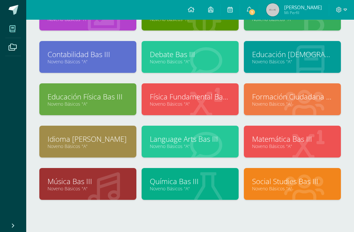
scroll to position [65, 0]
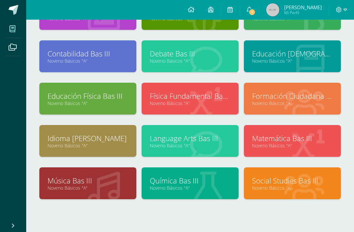
click at [274, 102] on link "Noveno Básicos "A"" at bounding box center [292, 103] width 81 height 6
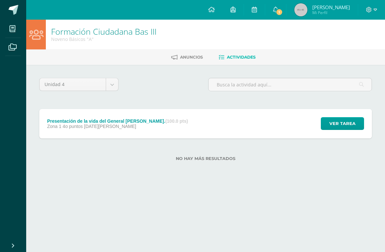
click at [331, 130] on span "Ver tarea" at bounding box center [342, 124] width 26 height 12
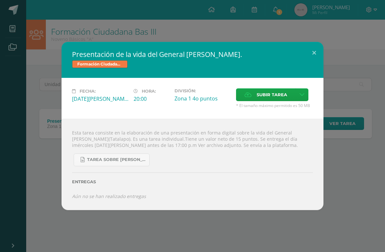
click at [305, 94] on icon at bounding box center [302, 95] width 5 height 6
click at [295, 108] on link "Subir enlace" at bounding box center [281, 108] width 65 height 10
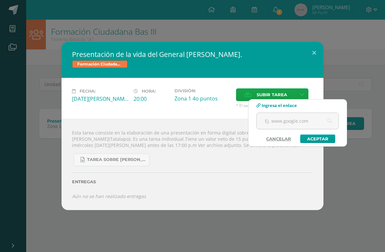
click at [303, 119] on input "text" at bounding box center [298, 121] width 82 height 16
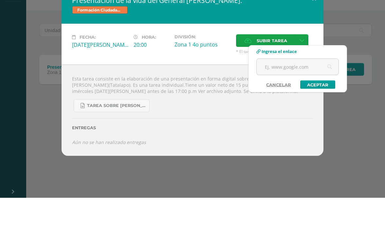
scroll to position [0, 15]
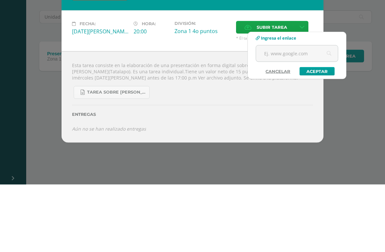
paste input "https://www.canva.com/design/DAGvgiMBALA/kKXfVexT5dmY7QxVEVSXeA/edit?utm_conten…"
type input "https://www.canva.com/design/DAGvgiMBALA/kKXfVexT5dmY7QxVEVSXeA/edit?utm_conten…"
click at [317, 135] on link "Aceptar" at bounding box center [317, 139] width 35 height 9
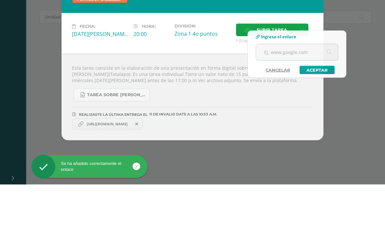
scroll to position [0, 16]
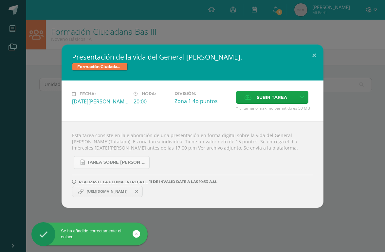
click at [358, 87] on div "Presentación de la vida del General Serapio Cruz. Formación Ciudadana Bas III F…" at bounding box center [193, 126] width 380 height 163
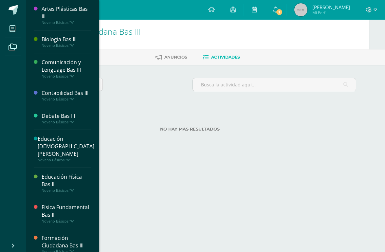
click at [14, 25] on span at bounding box center [12, 28] width 15 height 15
click at [13, 37] on link "Mis cursos" at bounding box center [13, 29] width 16 height 18
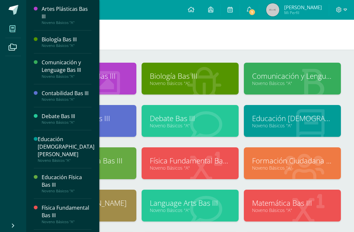
click at [10, 27] on icon at bounding box center [12, 29] width 6 height 7
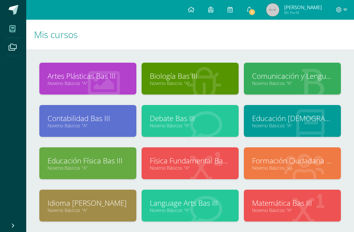
click at [14, 7] on span at bounding box center [14, 10] width 10 height 10
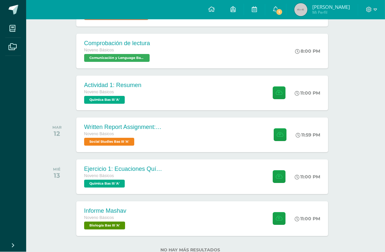
scroll to position [137, 16]
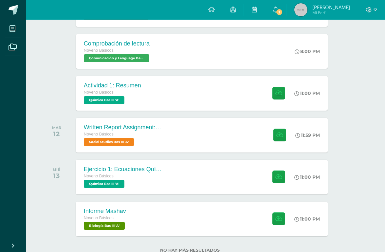
click at [122, 214] on div "Informe Mashav" at bounding box center [105, 211] width 43 height 7
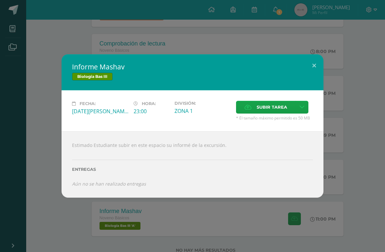
click at [43, 112] on div "Informe Mashav Biología Bas III Fecha: Miércoles 13 de Agosto Hora: 23:00 Divis…" at bounding box center [193, 125] width 380 height 143
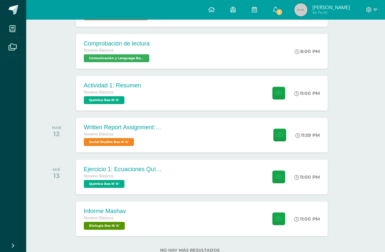
click at [98, 177] on span "Noveno Básicos" at bounding box center [99, 176] width 30 height 5
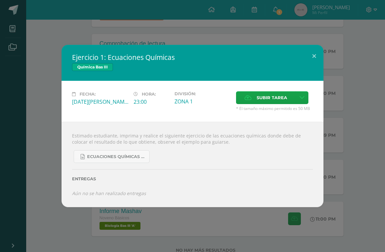
click at [332, 173] on div "Ejercicio 1: Ecuaciones Químicas Química Bas III Fecha: Miércoles 13 de Agosto …" at bounding box center [193, 126] width 380 height 162
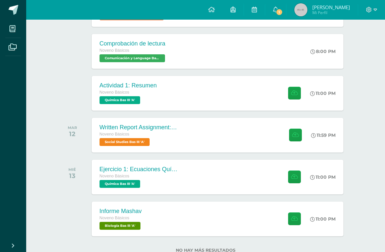
click at [201, 218] on div "Informe Mashav Noveno Básicos Biología Bas III 'A' 11:00 PM Informe Mashav Biol…" at bounding box center [218, 219] width 252 height 35
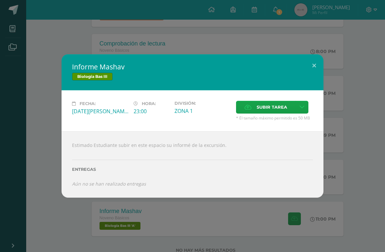
click at [344, 159] on div "Informe Mashav Biología Bas III Fecha: Miércoles 13 de Agosto Hora: 23:00 Divis…" at bounding box center [193, 125] width 380 height 143
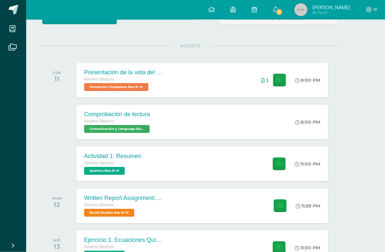
scroll to position [67, 16]
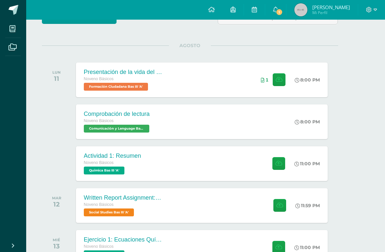
click at [94, 74] on div "Presentación de la vida del General Serapio Cruz." at bounding box center [123, 72] width 79 height 7
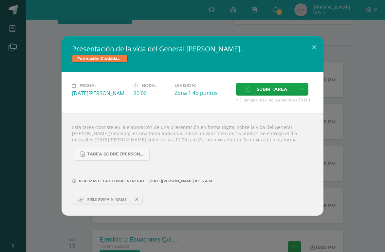
click at [311, 67] on div "Presentación de la vida del General Serapio Cruz. Formación Ciudadana Bas III F…" at bounding box center [193, 125] width 262 height 179
click at [313, 56] on button at bounding box center [314, 47] width 19 height 22
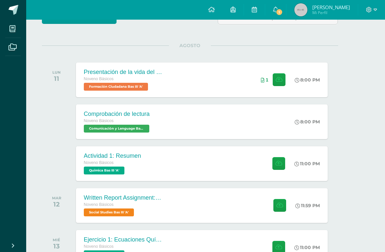
click at [233, 124] on div "Comprobación de lectura Noveno Básicos Comunicación y Lenguage Bas III 'A' 8:00…" at bounding box center [202, 121] width 252 height 35
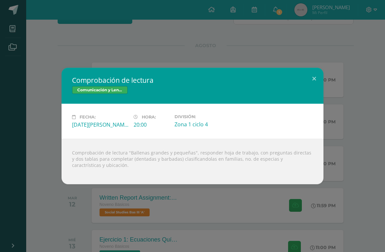
click at [312, 86] on button at bounding box center [314, 79] width 19 height 22
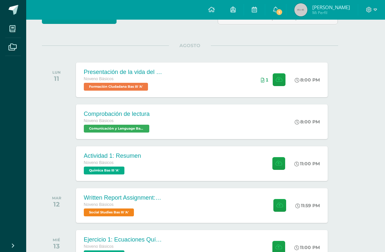
click at [238, 137] on div "Comprobación de lectura Noveno Básicos Comunicación y Lenguage Bas III 'A' 8:00…" at bounding box center [202, 121] width 252 height 35
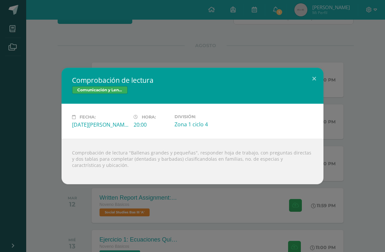
click at [44, 103] on div "Comprobación de lectura Comunicación y Lenguage Bas III Fecha: Lunes 11 de Agos…" at bounding box center [193, 126] width 380 height 117
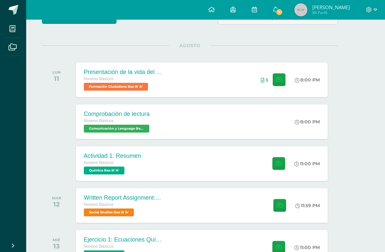
click at [136, 164] on div "Noveno Básicos" at bounding box center [112, 162] width 57 height 7
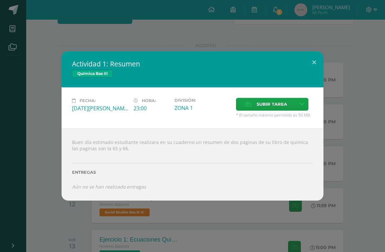
click at [24, 98] on div "Actividad 1: Resumen Química Bas III Fecha: Lunes 11 de Agosto Hora: 23:00 Divi…" at bounding box center [193, 125] width 380 height 149
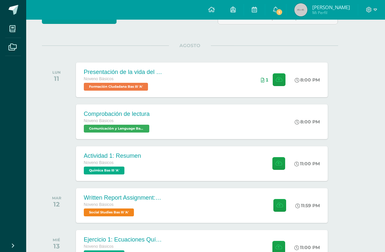
click at [103, 202] on div "Noveno Básicos" at bounding box center [123, 204] width 79 height 7
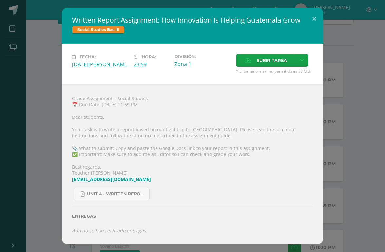
scroll to position [67, 0]
click at [337, 31] on div "Written Report Assignment: How Innovation Is Helping Guatemala Grow Social Stud…" at bounding box center [193, 126] width 380 height 237
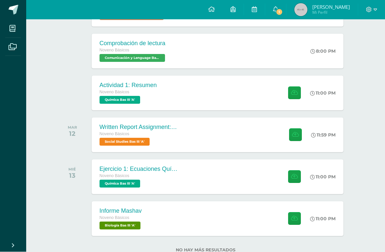
scroll to position [137, 0]
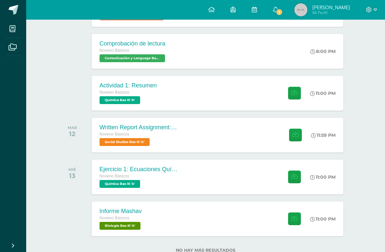
click at [214, 217] on div "Informe Mashav Noveno Básicos Biología Bas III 'A' 11:00 PM Informe Mashav Biol…" at bounding box center [218, 219] width 252 height 35
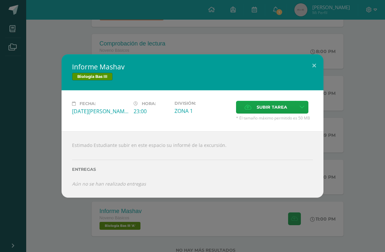
click at [96, 30] on div "Informe Mashav Biología Bas III Fecha: Miércoles 13 de Agosto Hora: 23:00 Divis…" at bounding box center [192, 126] width 385 height 252
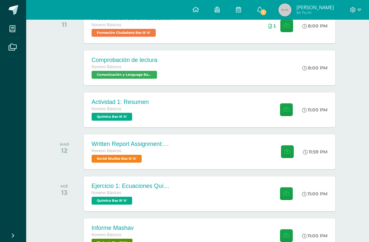
scroll to position [121, 0]
click at [202, 117] on div "Actividad 1: Resumen Noveno Básicos Química Bas III 'A' 11:00 PM Actividad 1: R…" at bounding box center [210, 109] width 252 height 35
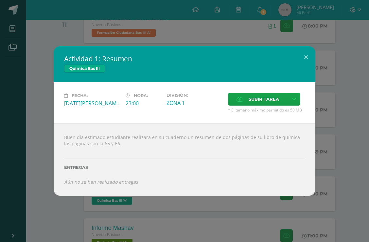
click at [336, 92] on div "Actividad 1: Resumen Química Bas III Fecha: Lunes 11 de Agosto Hora: 23:00 Divi…" at bounding box center [185, 120] width 364 height 149
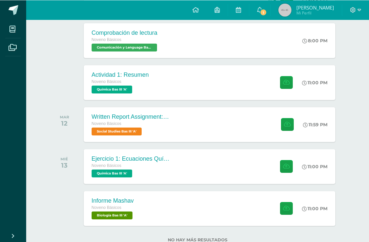
scroll to position [148, 0]
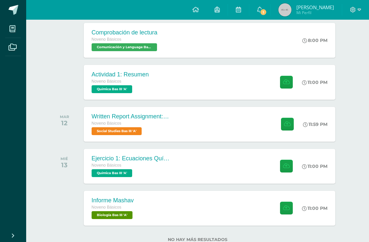
click at [271, 16] on link "1" at bounding box center [260, 10] width 21 height 20
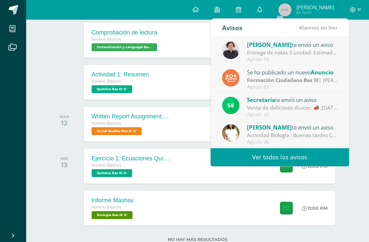
click at [301, 130] on div "Lilian Garoz te envió un aviso" at bounding box center [292, 127] width 91 height 9
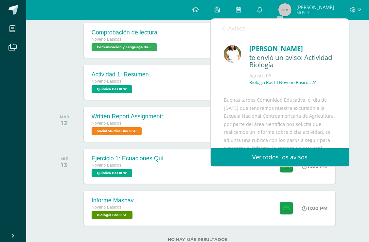
click at [229, 26] on span "Avisos" at bounding box center [237, 28] width 18 height 8
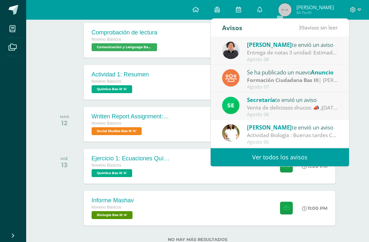
scroll to position [0, 0]
click at [312, 55] on div "Entrega de notas 3 unidad: Estimados padres de familia, adjuntamos circular inf…" at bounding box center [292, 53] width 91 height 8
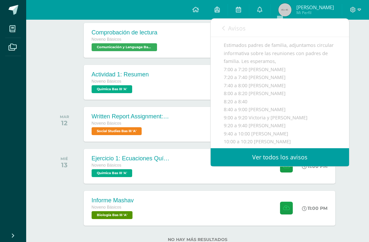
scroll to position [54, 0]
click at [224, 26] on icon at bounding box center [223, 28] width 3 height 5
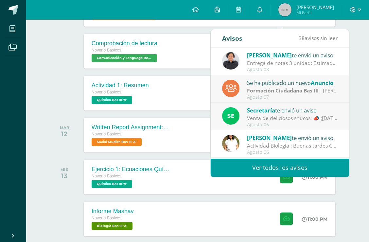
scroll to position [135, 0]
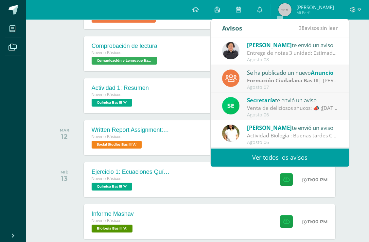
click at [315, 55] on div "Entrega de notas 3 unidad: Estimados padres de familia, adjuntamos circular inf…" at bounding box center [292, 53] width 91 height 8
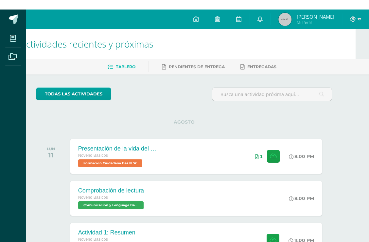
scroll to position [0, 16]
